Goal: Navigation & Orientation: Find specific page/section

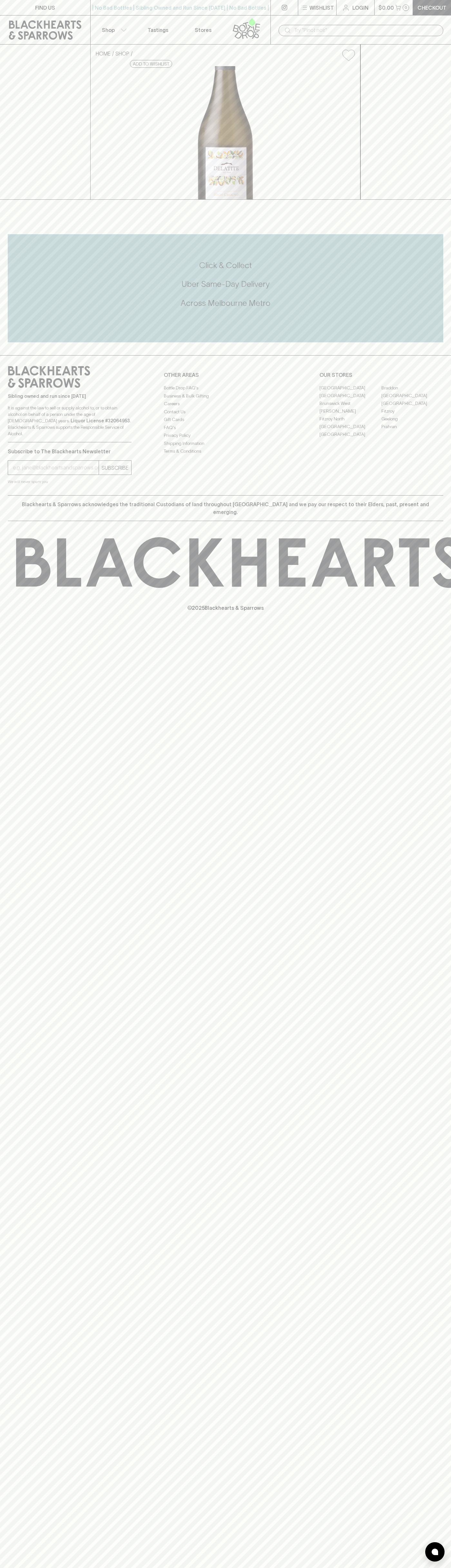
click at [412, 399] on link "[GEOGRAPHIC_DATA]" at bounding box center [412, 395] width 62 height 8
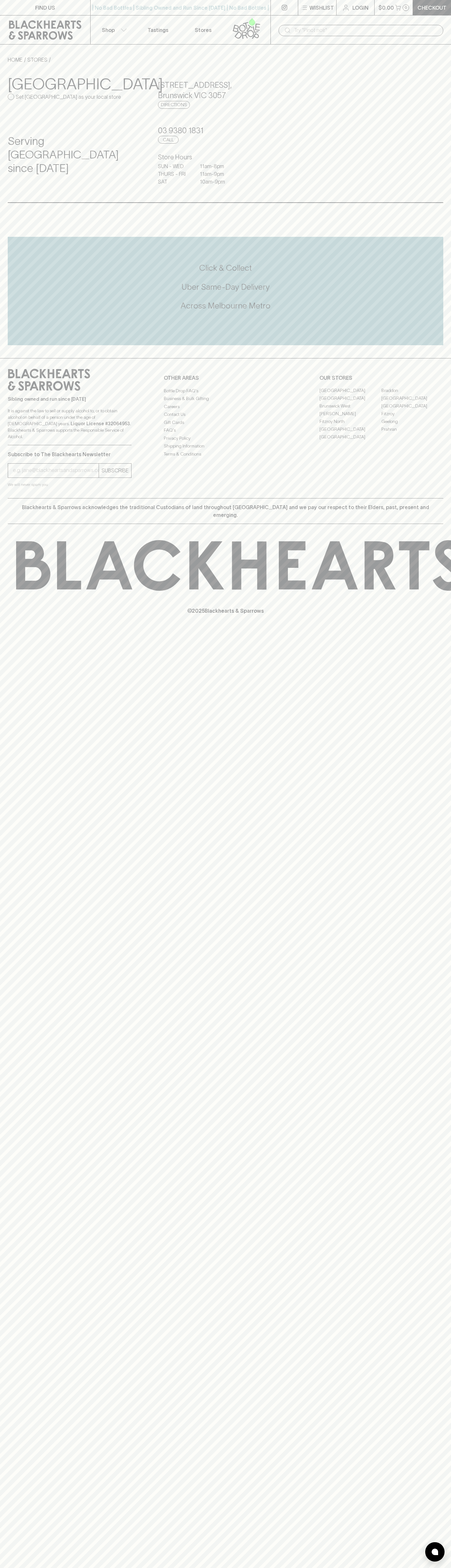
click at [381, 13] on button "$0.00 0" at bounding box center [395, 7] width 39 height 15
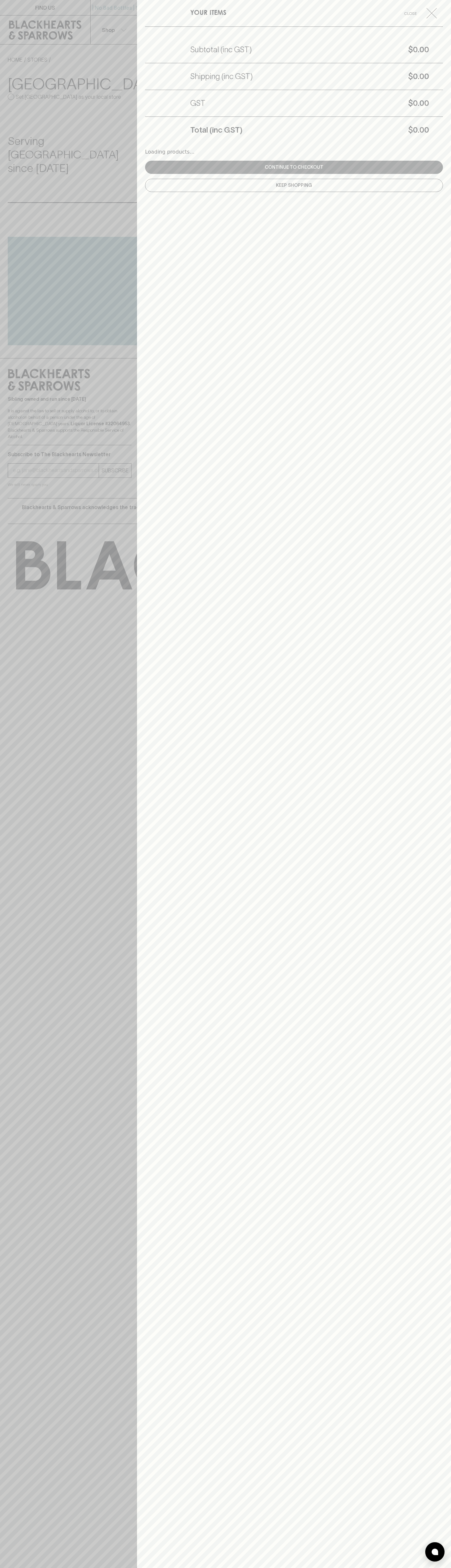
click at [449, 531] on div "YOUR ITEMS Close Subtotal (inc GST) $0.00 Shipping (inc GST) $0.00 GST $0.00 To…" at bounding box center [294, 784] width 314 height 1568
click at [286, 1568] on html "FIND US | No Bad Bottles | Sibling Owned and Run Since 2006 | No Bad Bottles | …" at bounding box center [225, 784] width 451 height 1568
click at [31, 86] on div at bounding box center [225, 784] width 451 height 1568
